Goal: Task Accomplishment & Management: Complete application form

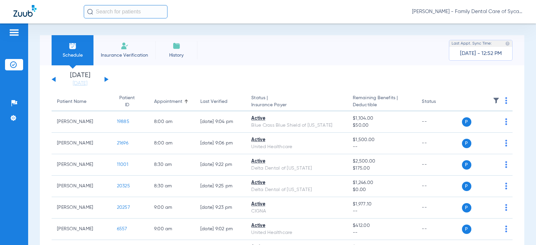
click at [131, 51] on li "Insurance Verification" at bounding box center [124, 50] width 62 height 30
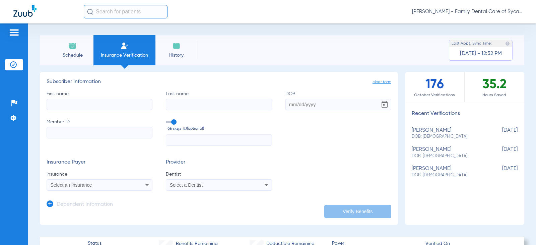
click at [83, 105] on input "First name" at bounding box center [100, 104] width 106 height 11
type input "Beau"
type input "[PERSON_NAME]"
type input "[DATE]"
click at [117, 133] on input "Member ID" at bounding box center [100, 132] width 106 height 11
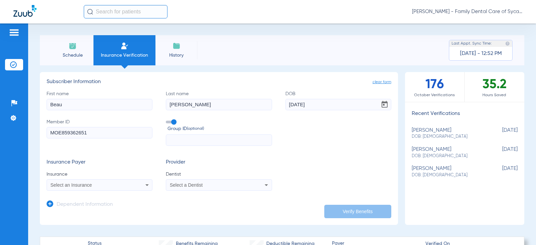
type input "MOE859362651"
click at [91, 188] on div "Select an Insurance" at bounding box center [99, 185] width 105 height 8
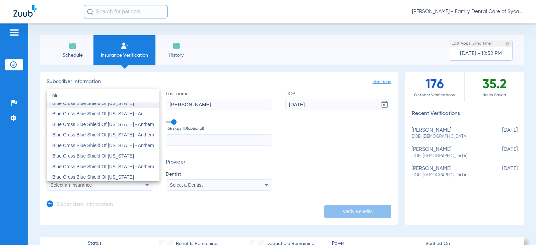
scroll to position [100, 0]
type input "blu"
click at [111, 158] on span "Blue Cross Blue Shield Of [US_STATE]" at bounding box center [93, 155] width 82 height 5
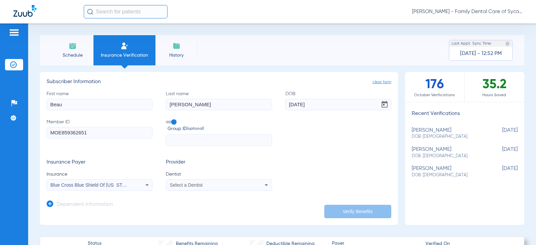
click at [227, 188] on div "Select a Dentist" at bounding box center [218, 185] width 105 height 8
type input "rav"
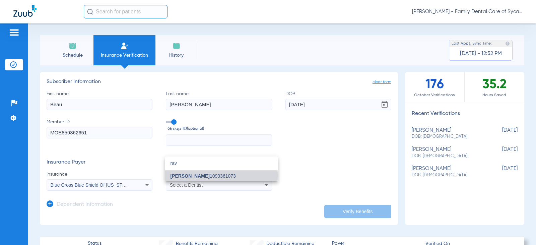
click at [208, 175] on span "[PERSON_NAME] 1093361073" at bounding box center [202, 175] width 65 height 5
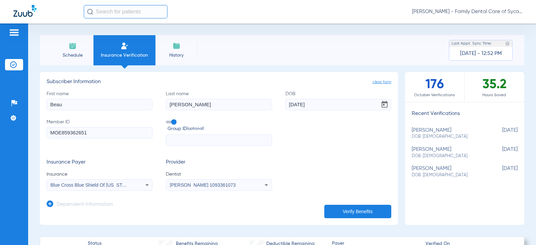
click at [332, 206] on button "Verify Benefits" at bounding box center [357, 211] width 67 height 13
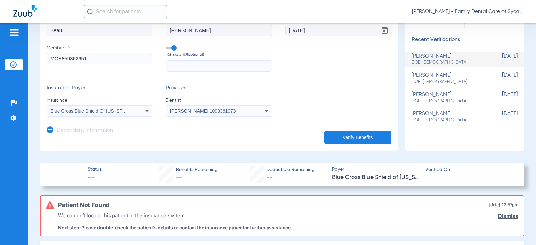
scroll to position [0, 0]
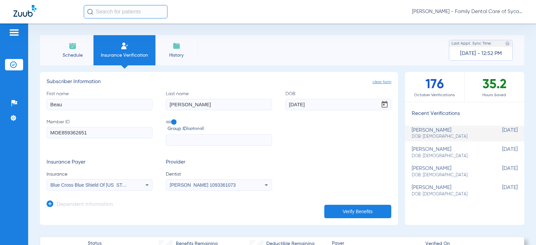
click at [147, 186] on icon at bounding box center [147, 185] width 8 height 8
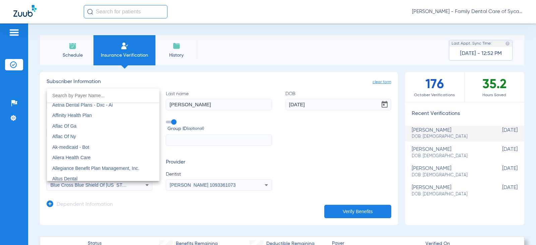
scroll to position [100, 0]
click at [269, 153] on div at bounding box center [268, 122] width 536 height 245
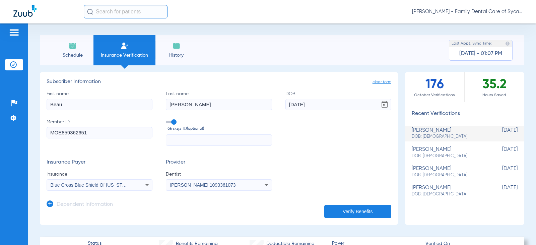
drag, startPoint x: 62, startPoint y: 132, endPoint x: -27, endPoint y: 136, distance: 88.8
click at [0, 136] on html "[PERSON_NAME] - Family Dental Care of Sycamore Patients Insurance Verification …" at bounding box center [268, 122] width 536 height 245
type input "859362651"
click at [126, 186] on div "Blue Cross Blue Shield Of [US_STATE]" at bounding box center [90, 185] width 79 height 5
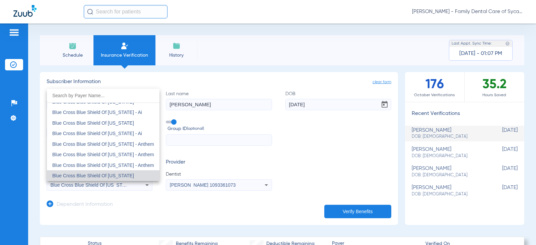
scroll to position [469, 0]
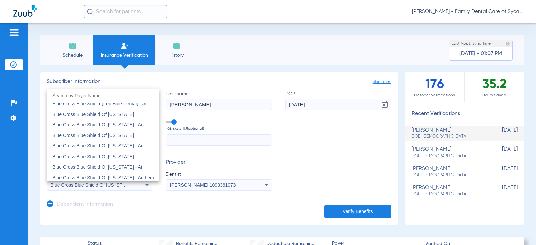
click at [99, 100] on input "dropdown search" at bounding box center [103, 96] width 113 height 14
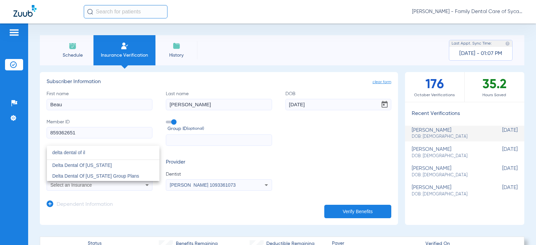
scroll to position [0, 0]
type input "delta dental of il"
click at [97, 164] on span "Delta Dental Of [US_STATE]" at bounding box center [82, 164] width 60 height 5
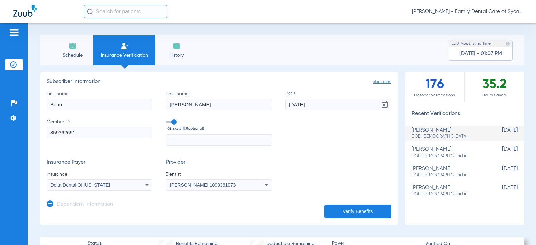
click at [342, 210] on button "Verify Benefits" at bounding box center [357, 211] width 67 height 13
